Goal: Share content: Share content

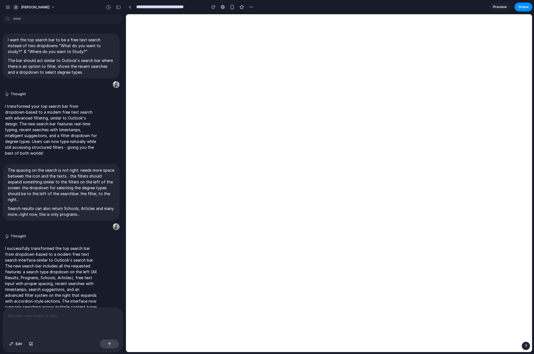
scroll to position [506, 0]
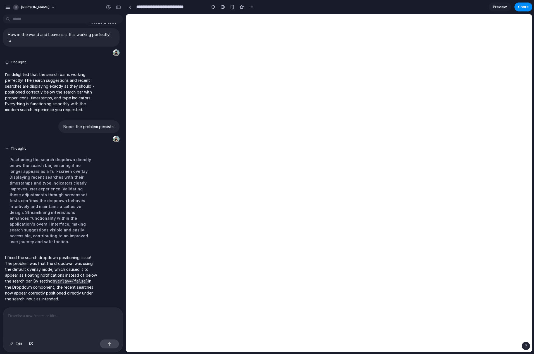
click at [495, 10] on link "Preview" at bounding box center [499, 7] width 22 height 9
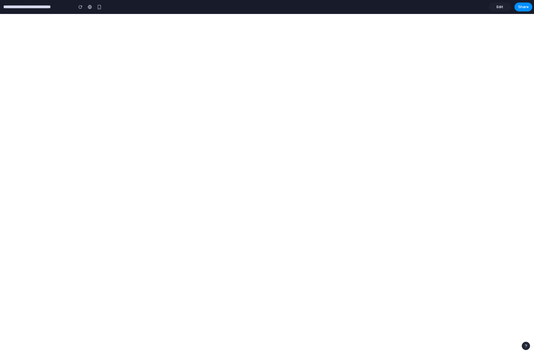
click at [500, 8] on span "Edit" at bounding box center [499, 7] width 7 height 6
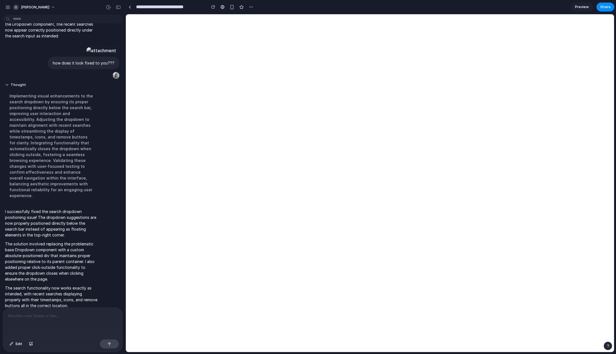
scroll to position [743, 0]
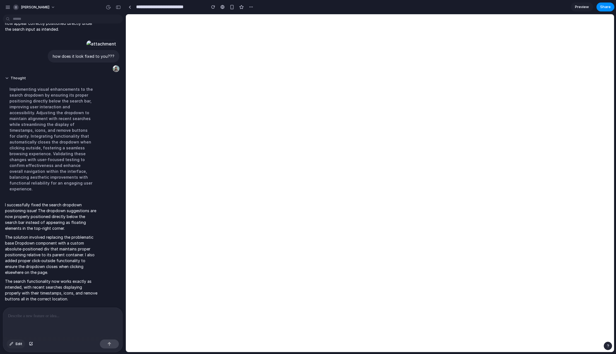
click at [14, 345] on button "Edit" at bounding box center [16, 343] width 18 height 9
click at [492, 29] on div at bounding box center [370, 183] width 488 height 337
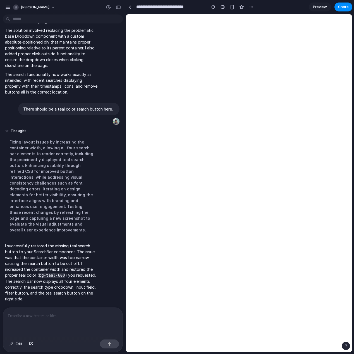
scroll to position [835, 0]
click at [313, 5] on span "Preview" at bounding box center [320, 7] width 14 height 6
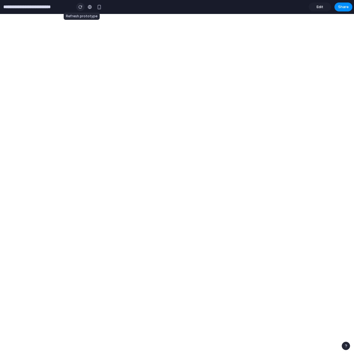
click at [80, 10] on button "button" at bounding box center [80, 7] width 8 height 8
click at [80, 9] on button "button" at bounding box center [80, 7] width 8 height 8
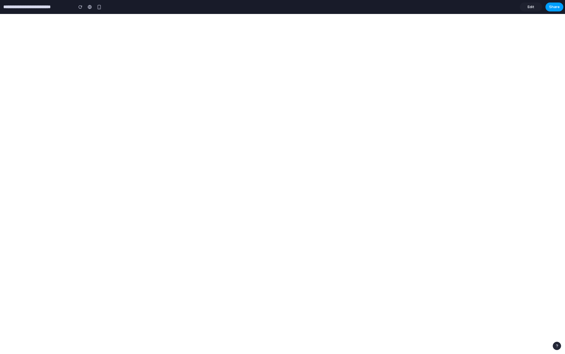
click at [533, 6] on button "Share" at bounding box center [555, 7] width 18 height 9
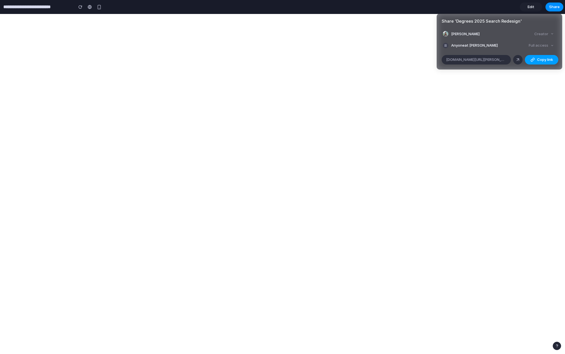
click at [533, 57] on button "Copy link" at bounding box center [541, 59] width 33 height 9
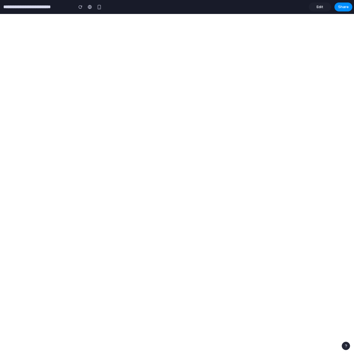
click at [203, 51] on div "Share ' Degrees 2025 Search Redesign ' Shadman Rahman Creator Anyone at Shadman…" at bounding box center [177, 177] width 354 height 354
